Goal: Check status: Check status

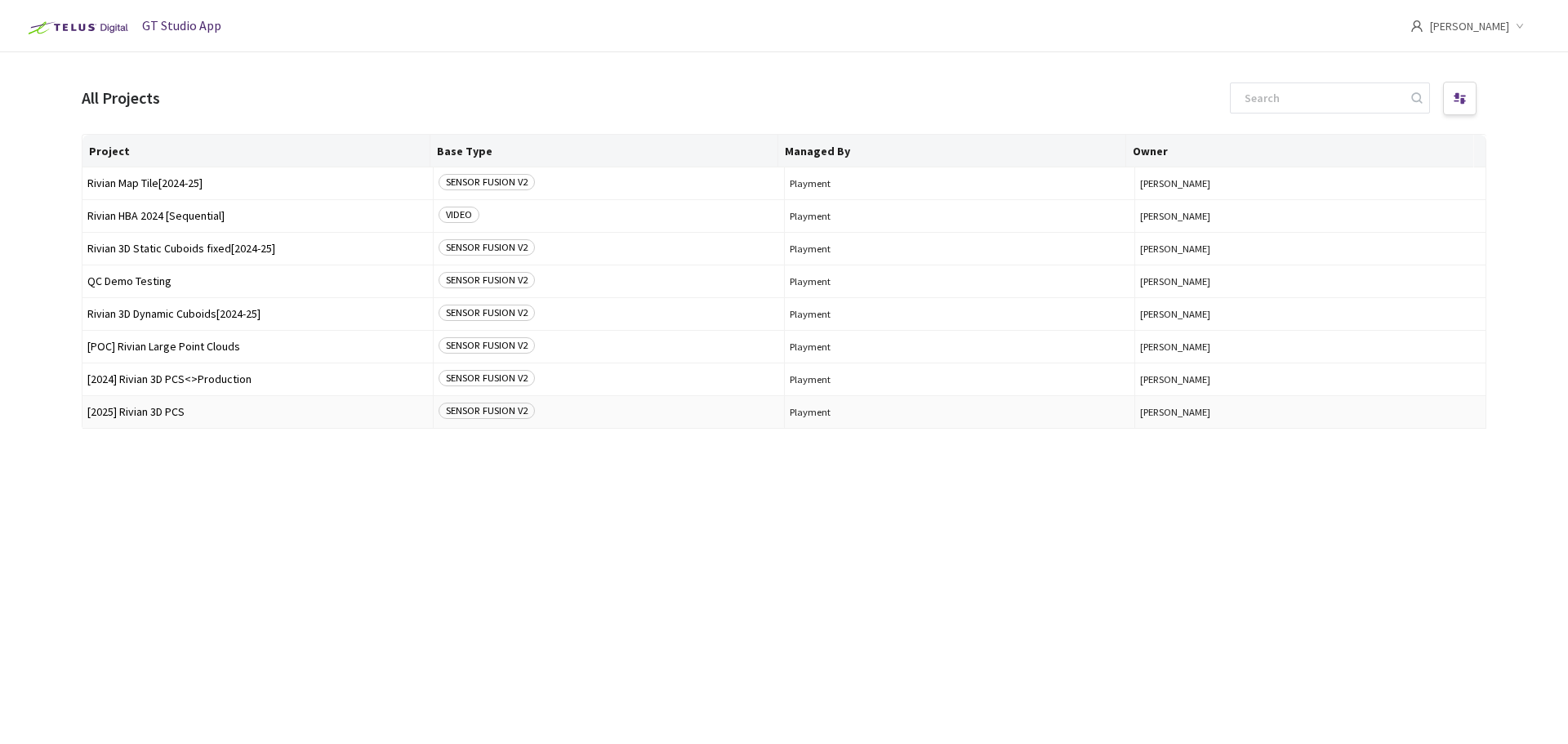
click at [196, 408] on span "[2025] Rivian 3D PCS" at bounding box center [257, 412] width 340 height 12
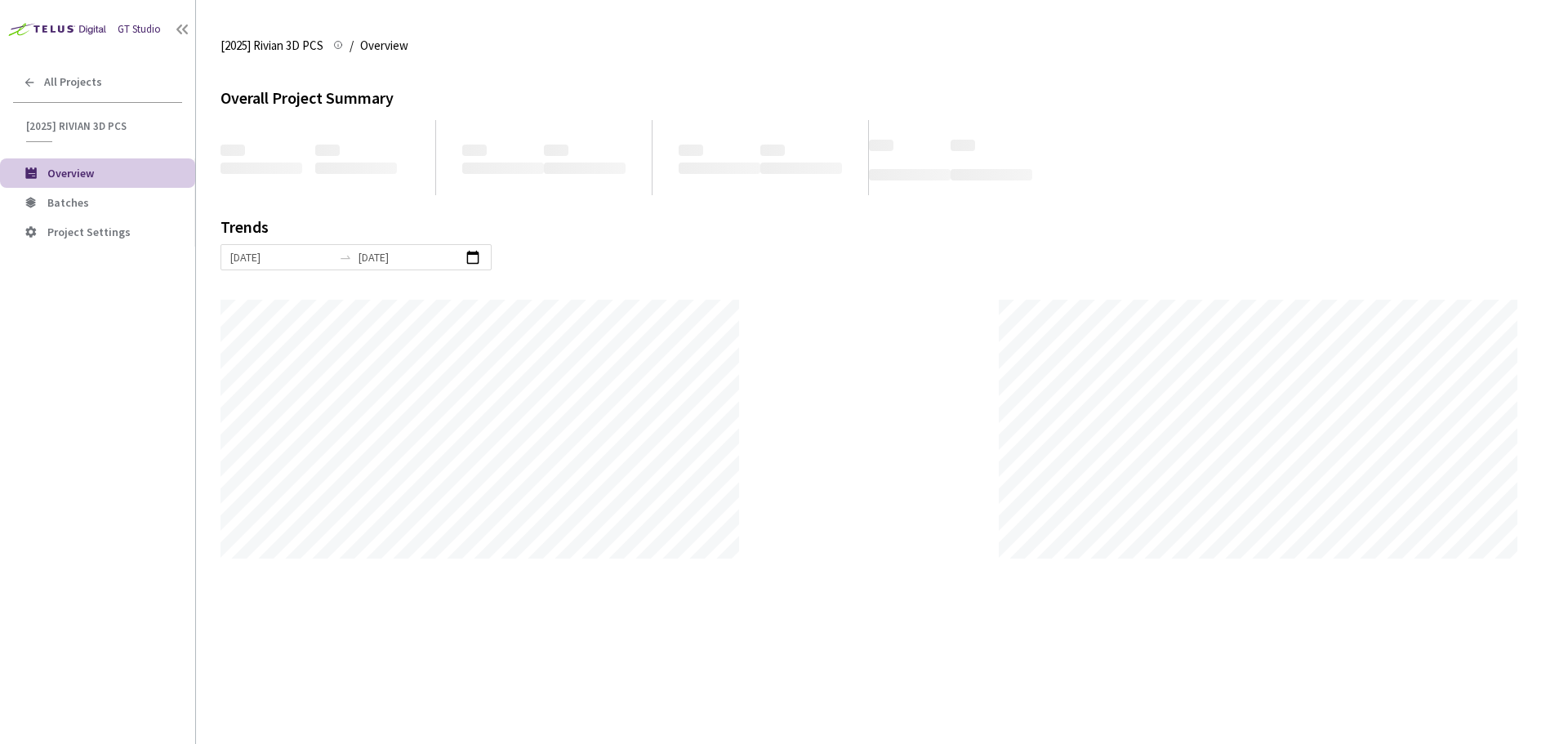
scroll to position [744, 1568]
click at [87, 197] on span "Batches" at bounding box center [115, 203] width 135 height 14
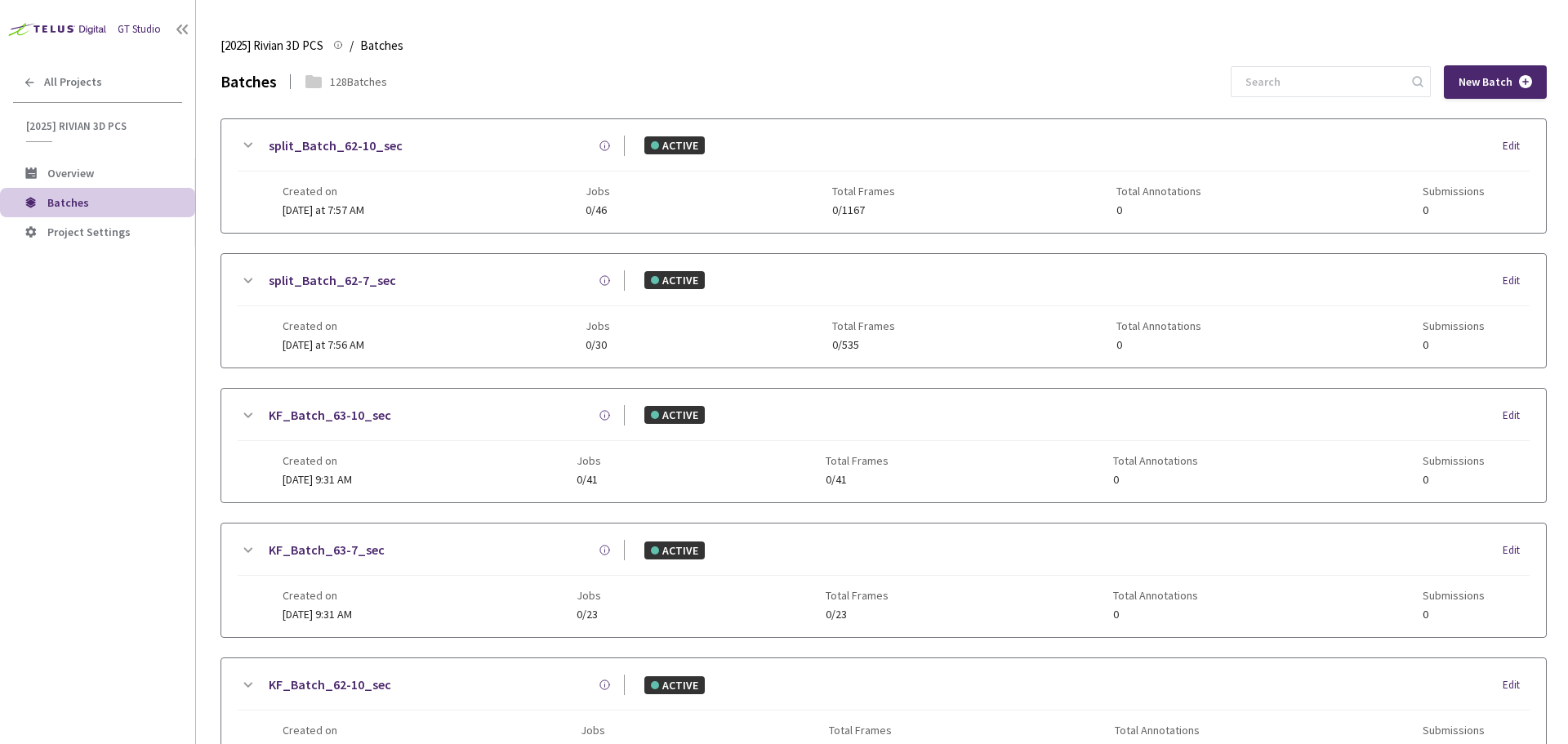
click at [1343, 66] on div "New Batch" at bounding box center [1389, 82] width 316 height 33
click at [1328, 81] on input at bounding box center [1323, 81] width 174 height 30
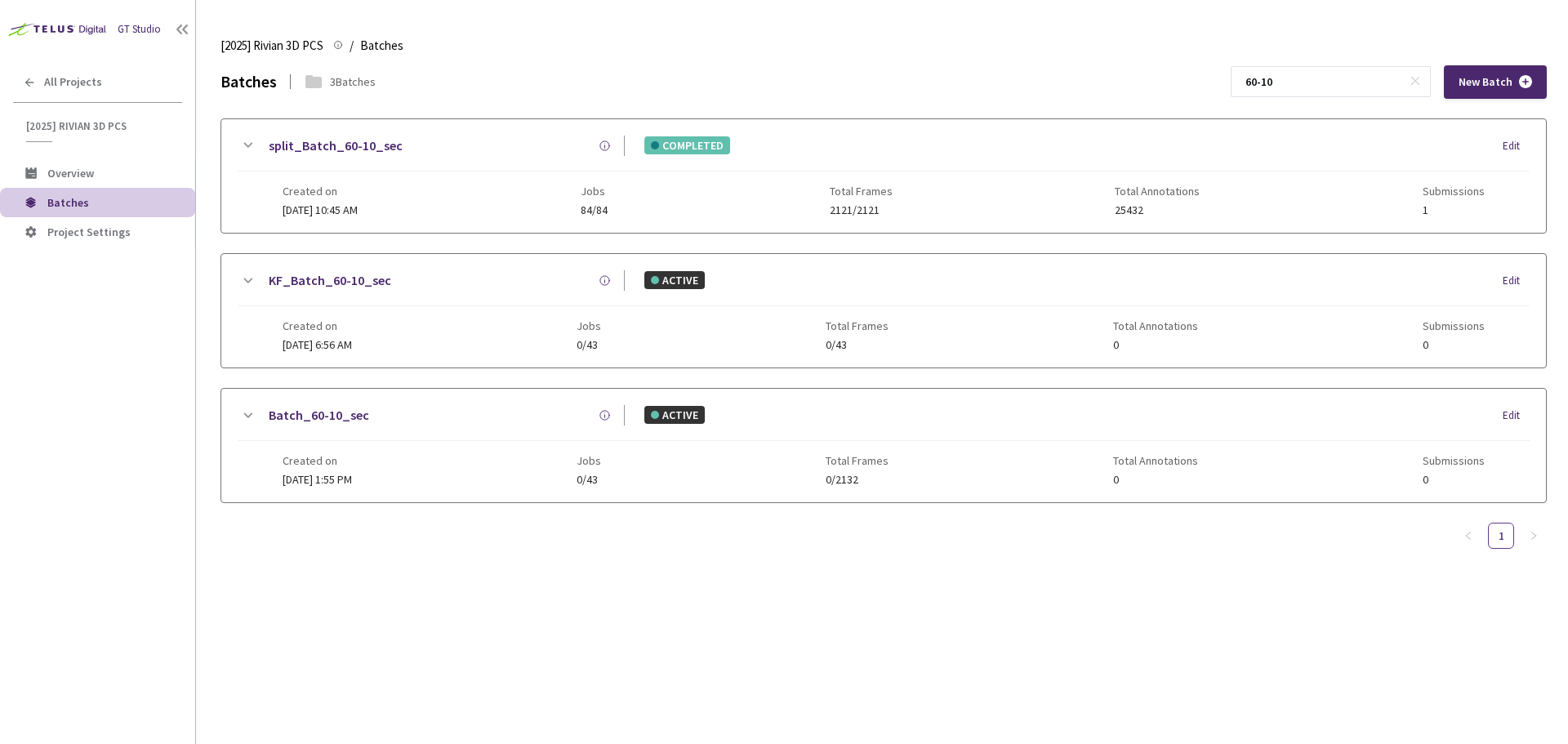
type input "60-10"
click at [337, 139] on link "split_Batch_60-10_sec" at bounding box center [335, 146] width 134 height 20
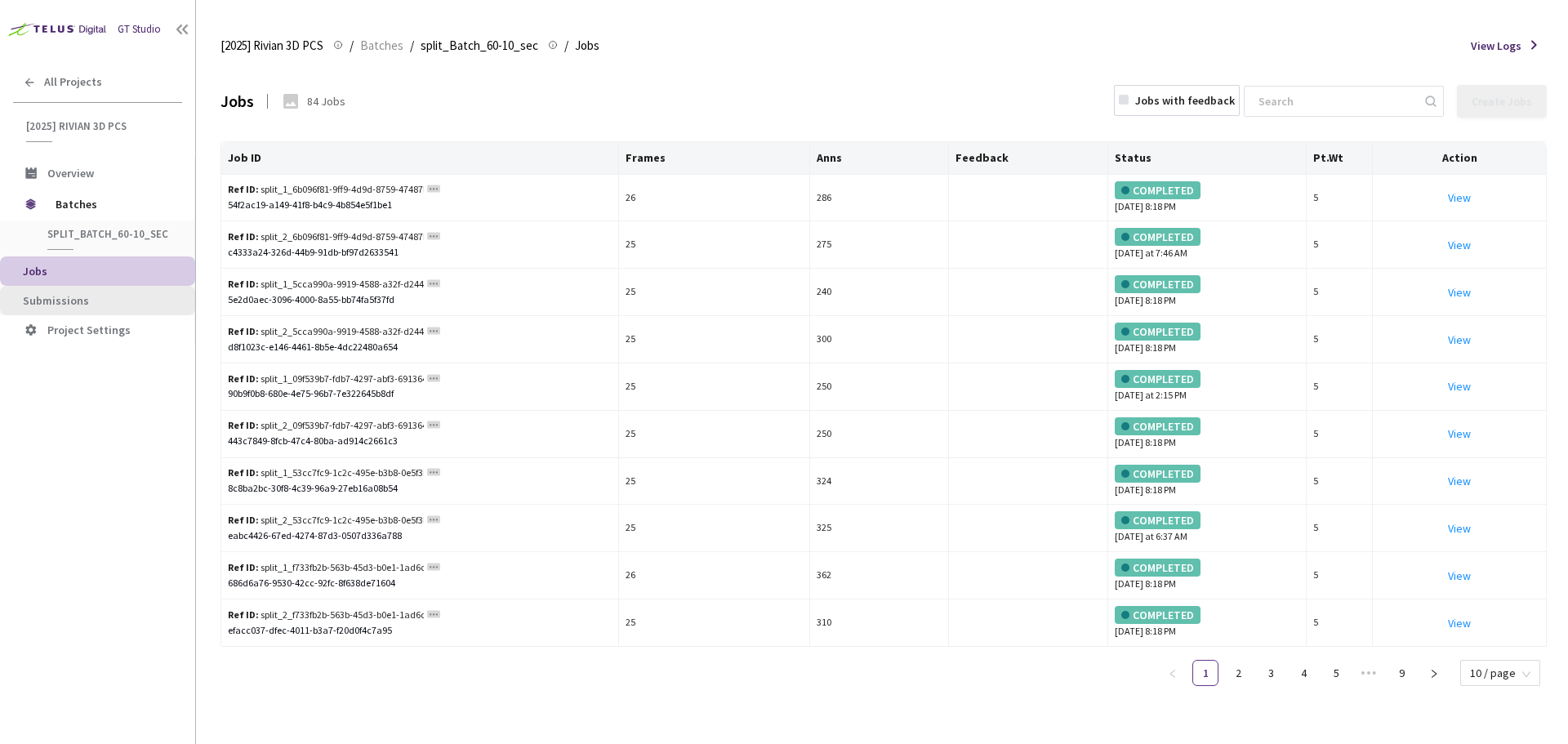
click at [53, 302] on span "Submissions" at bounding box center [56, 301] width 67 height 15
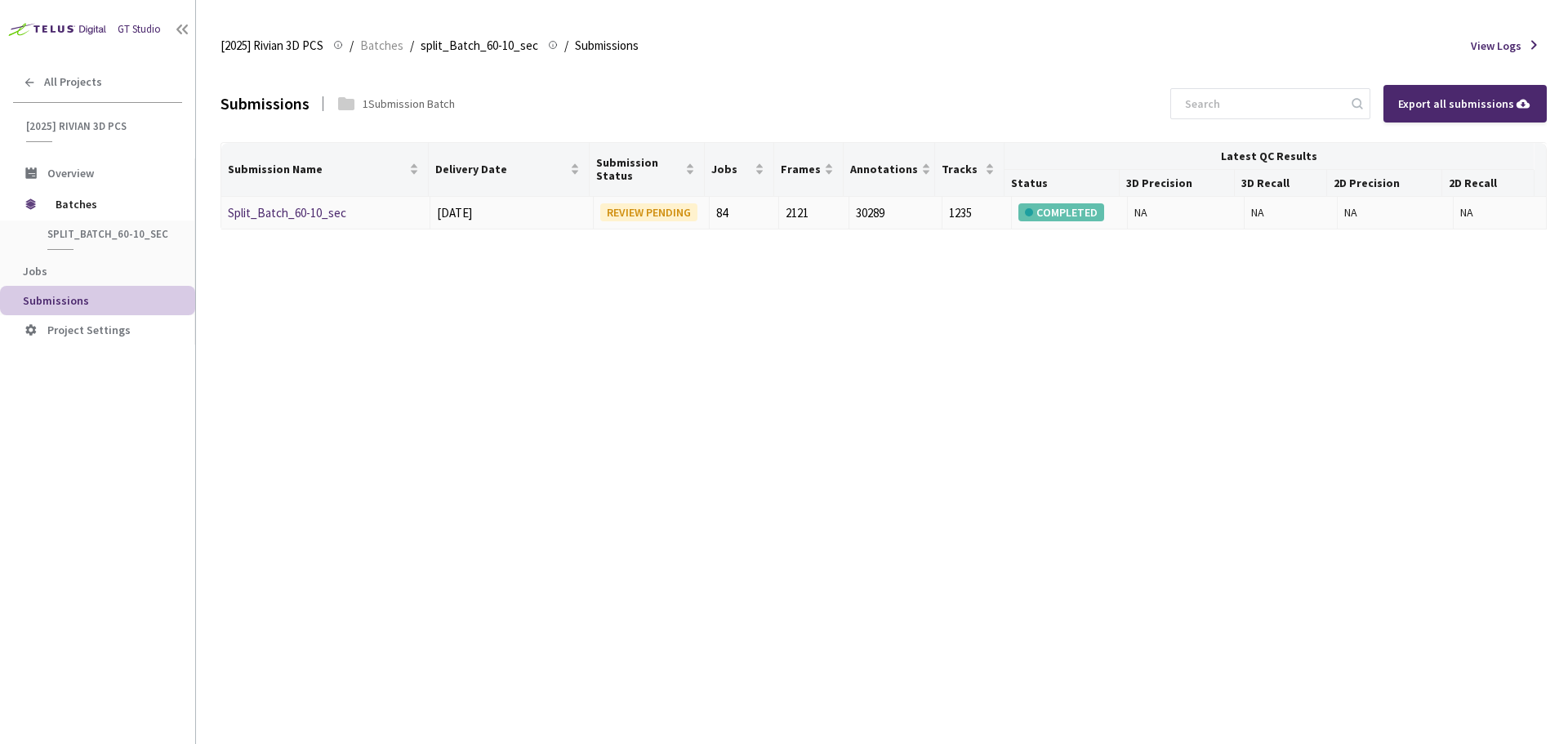
click at [313, 213] on link "Split_Batch_60-10_sec" at bounding box center [287, 213] width 118 height 16
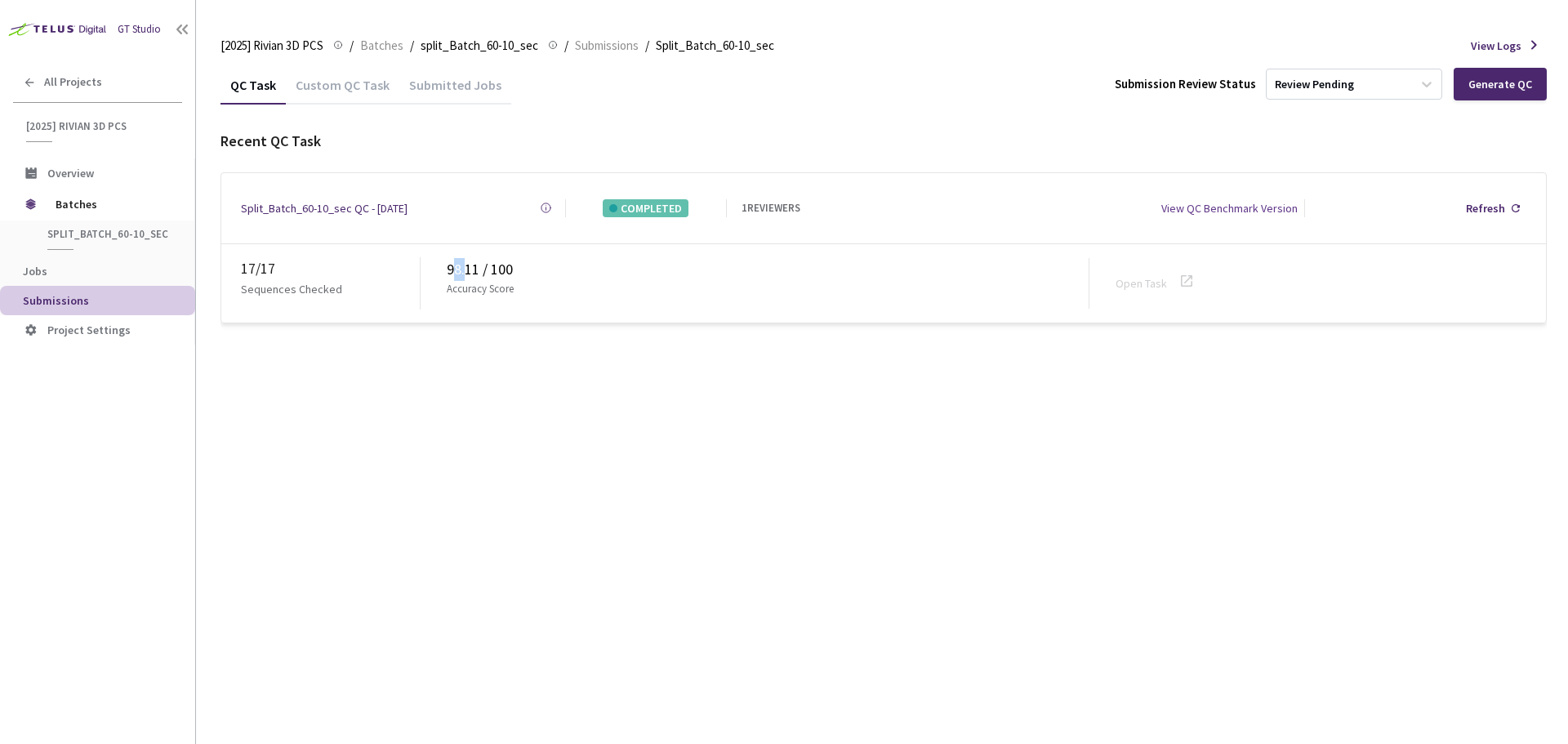
drag, startPoint x: 451, startPoint y: 264, endPoint x: 466, endPoint y: 264, distance: 15.0
click at [466, 264] on div "98.11 / 100" at bounding box center [768, 269] width 642 height 23
click at [453, 262] on div "98.11 / 100" at bounding box center [768, 269] width 642 height 23
click at [450, 262] on div "98.11 / 100" at bounding box center [768, 269] width 642 height 23
drag, startPoint x: 444, startPoint y: 261, endPoint x: 477, endPoint y: 268, distance: 33.7
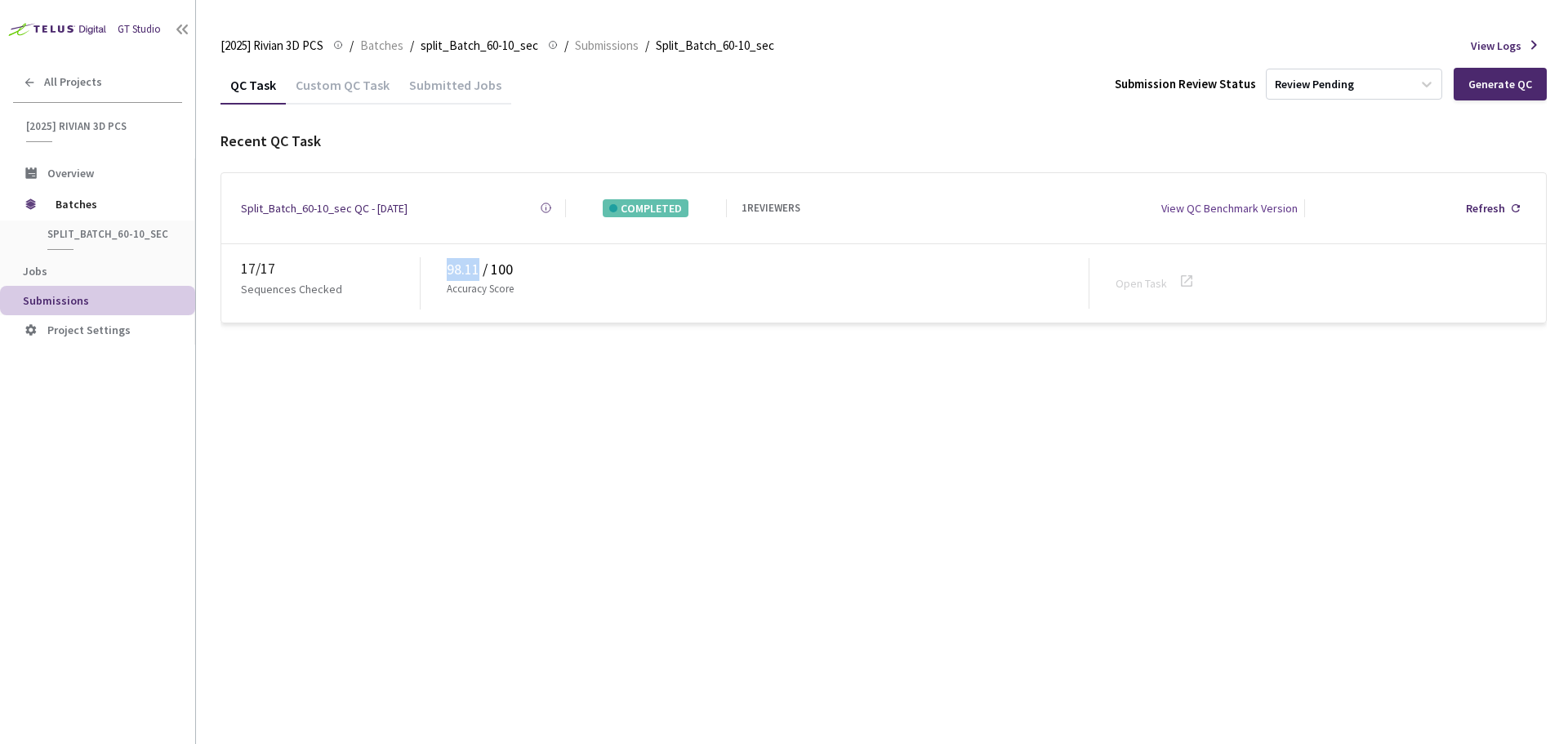
click at [477, 268] on div "17 / 17 Sequences Checked 98.11 / 100 Accuracy Score Open Task" at bounding box center [883, 283] width 1325 height 79
copy div "98.11"
